Goal: Task Accomplishment & Management: Manage account settings

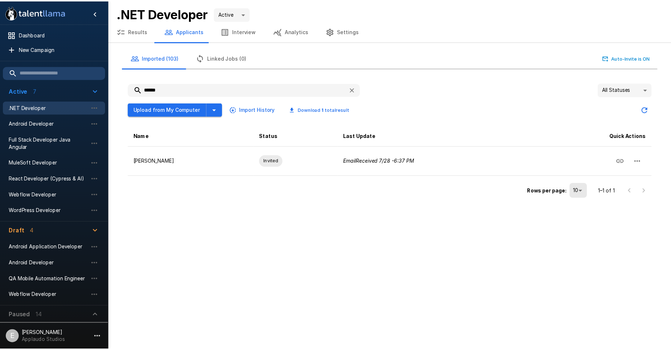
scroll to position [4, 0]
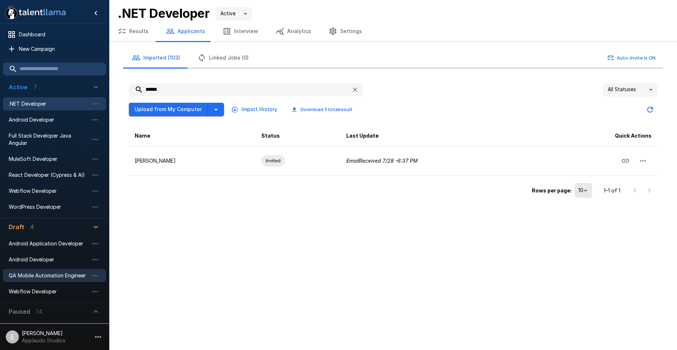
drag, startPoint x: 57, startPoint y: 277, endPoint x: 58, endPoint y: 281, distance: 4.5
click at [58, 277] on span "QA Mobile Automation Engineer" at bounding box center [49, 275] width 80 height 7
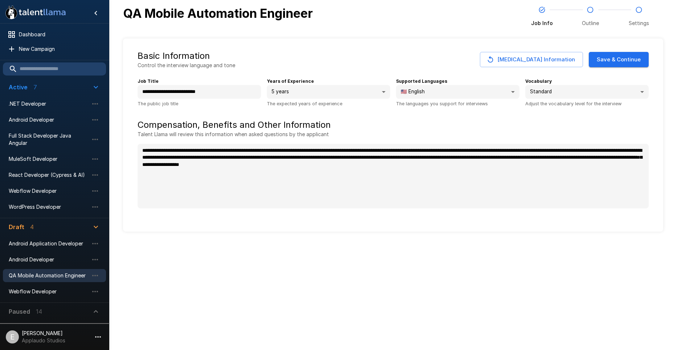
type textarea "*"
click at [615, 58] on button "Save & Continue" at bounding box center [619, 59] width 60 height 15
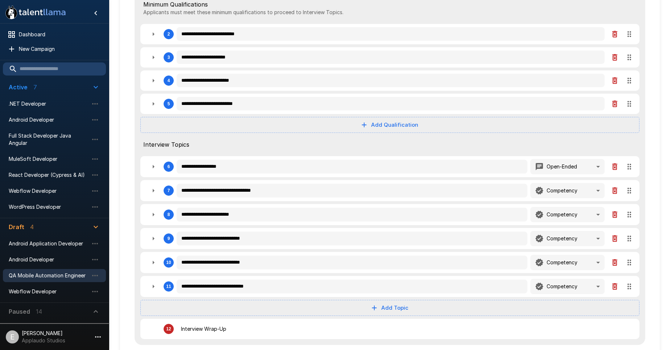
scroll to position [110, 0]
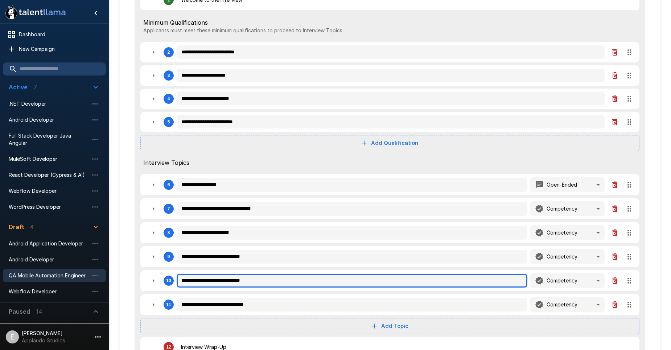
click at [271, 286] on input "**********" at bounding box center [352, 281] width 351 height 14
type textarea "*"
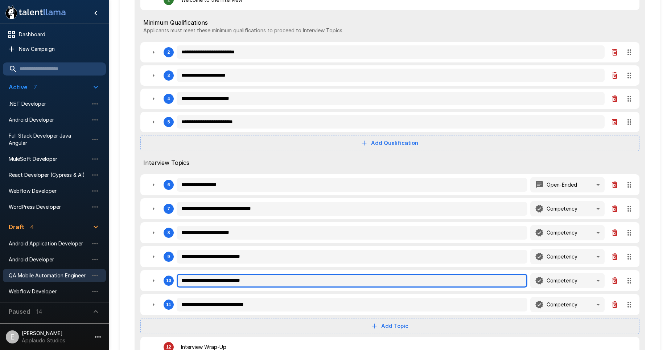
type textarea "*"
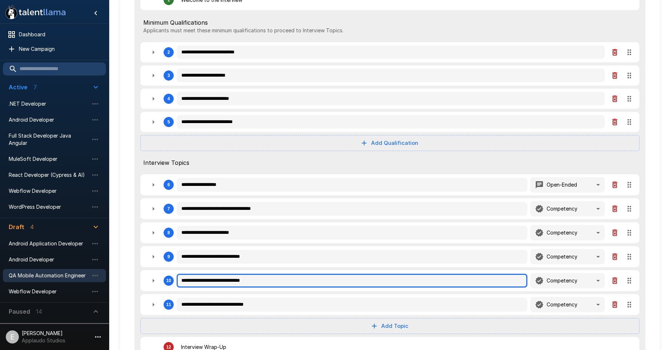
type textarea "*"
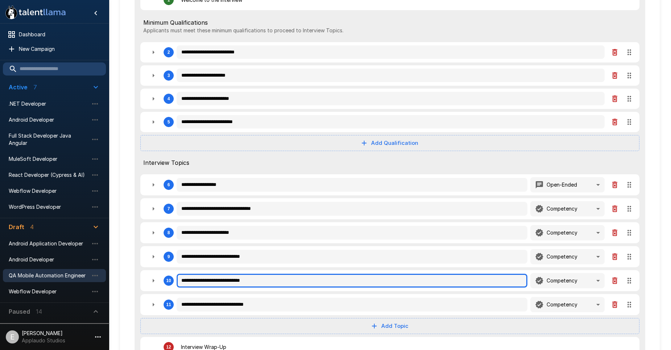
type textarea "*"
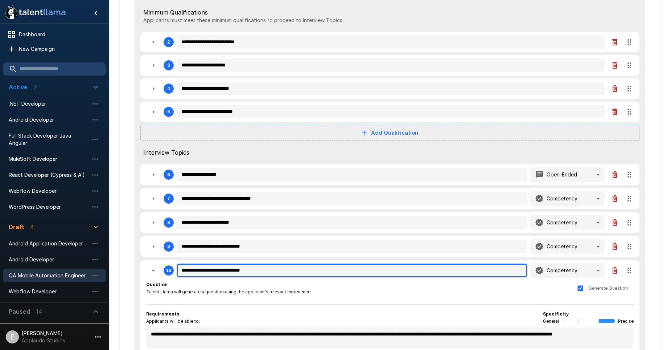
scroll to position [37, 0]
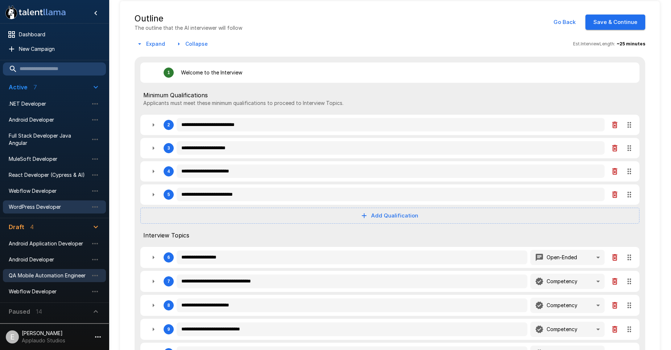
click at [54, 203] on span "WordPress Developer" at bounding box center [49, 206] width 80 height 7
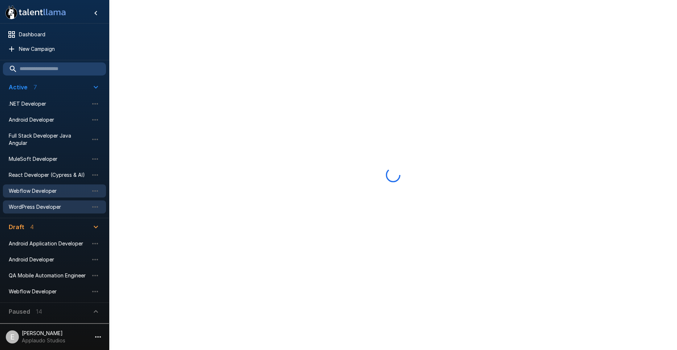
click at [51, 194] on span "Webflow Developer" at bounding box center [49, 190] width 80 height 7
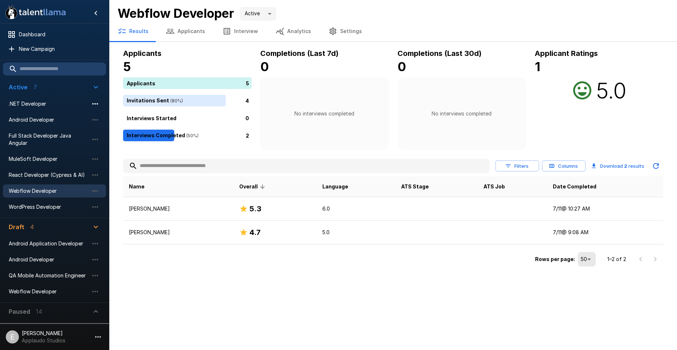
click at [95, 106] on icon "button" at bounding box center [95, 103] width 9 height 9
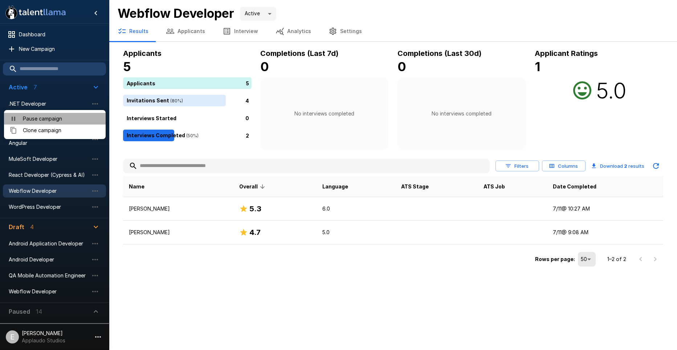
click at [79, 119] on span "Pause campaign" at bounding box center [61, 118] width 77 height 7
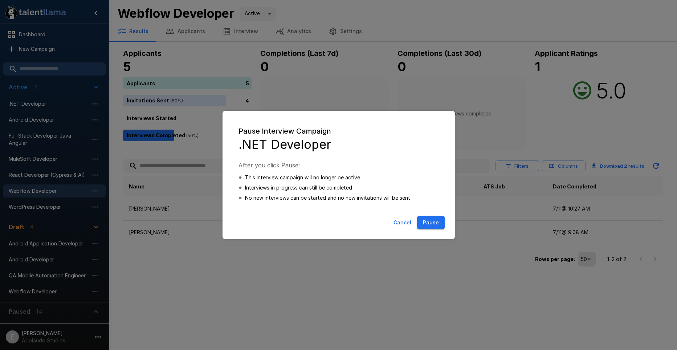
click at [396, 224] on button "Cancel" at bounding box center [403, 222] width 24 height 13
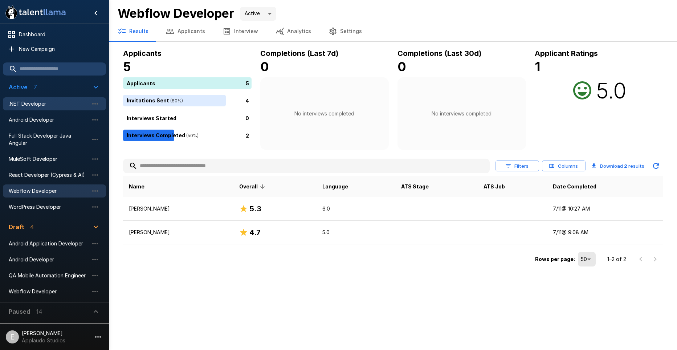
click at [55, 99] on div ".NET Developer" at bounding box center [54, 103] width 103 height 13
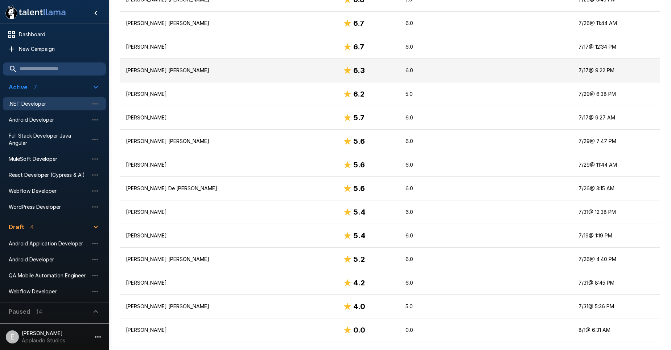
drag, startPoint x: 232, startPoint y: 106, endPoint x: 229, endPoint y: 136, distance: 30.6
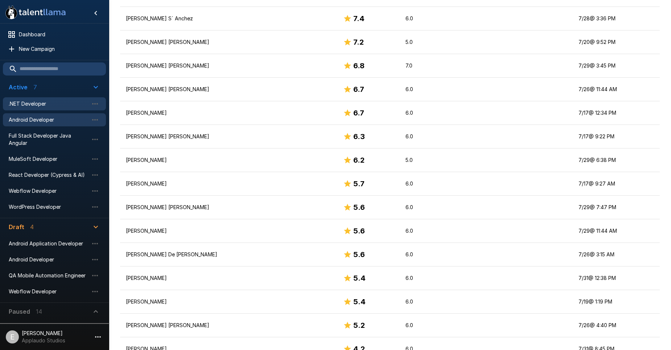
scroll to position [195, 0]
